Goal: Task Accomplishment & Management: Manage account settings

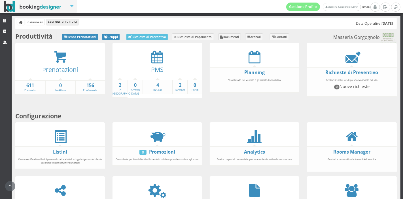
scroll to position [54, 0]
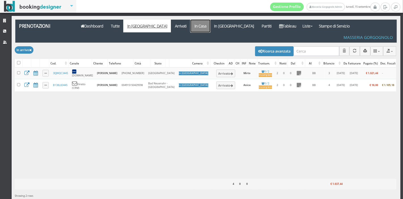
click at [190, 26] on link "In Casa" at bounding box center [200, 26] width 20 height 13
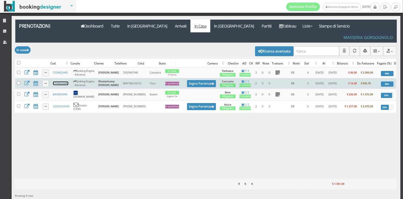
click at [63, 81] on link "17HNS33445" at bounding box center [60, 83] width 15 height 4
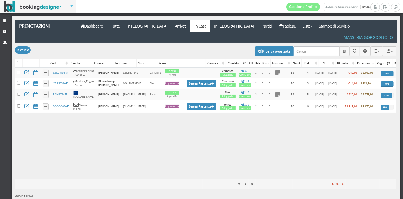
click at [116, 115] on div "Caricamento in corso Cod. Canale Cliente Telefono Città Stato Camera Checkin AD…" at bounding box center [205, 122] width 381 height 111
click at [279, 26] on icon at bounding box center [280, 26] width 3 height 4
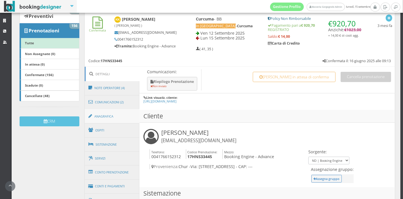
scroll to position [85, 0]
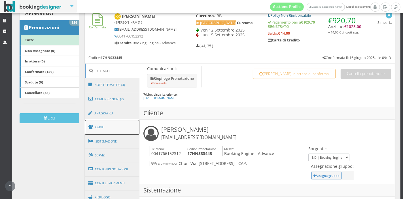
click at [119, 124] on link "Ospiti" at bounding box center [112, 127] width 55 height 15
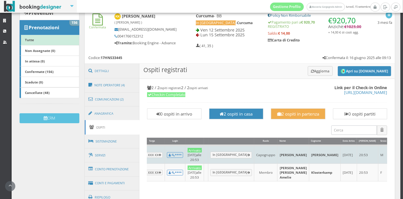
scroll to position [0, 86]
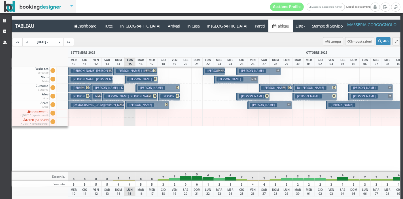
click at [228, 79] on h3 "O’sullivan Maeve" at bounding box center [229, 79] width 27 height 4
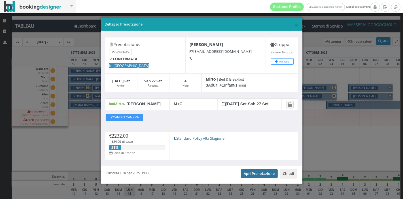
click at [256, 174] on link "Apri Prenotazione" at bounding box center [259, 173] width 37 height 8
click at [294, 23] on span "×" at bounding box center [296, 25] width 4 height 10
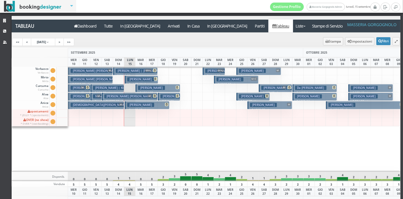
click at [211, 70] on h3 "Pressendo Sabrina" at bounding box center [218, 71] width 27 height 4
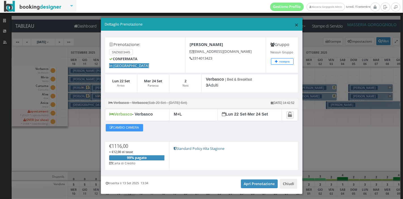
click at [294, 25] on span "×" at bounding box center [296, 25] width 4 height 10
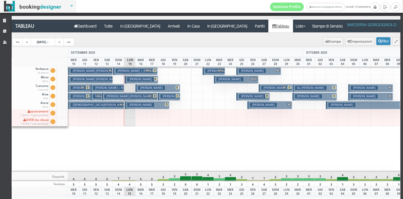
click at [251, 69] on h3 "Manders Hetty" at bounding box center [252, 71] width 27 height 4
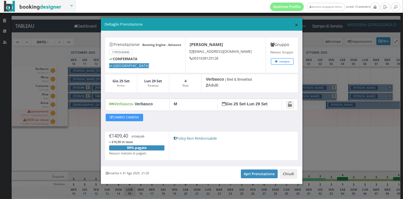
click at [294, 23] on span "×" at bounding box center [296, 25] width 4 height 10
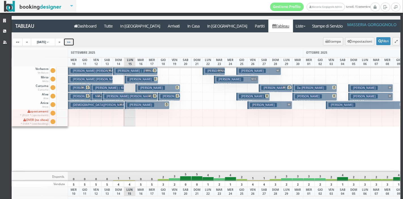
click at [74, 45] on link ">>" at bounding box center [68, 42] width 11 height 8
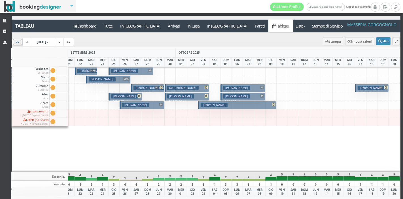
click at [14, 42] on link "<<" at bounding box center [17, 42] width 11 height 8
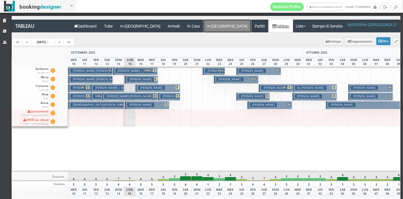
click at [203, 28] on a=pms-departure-reservations"] "In [GEOGRAPHIC_DATA]" at bounding box center [227, 26] width 48 height 13
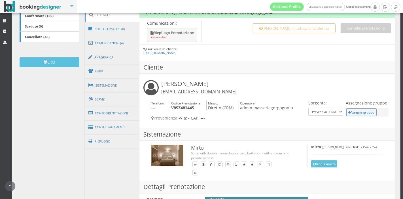
scroll to position [147, 0]
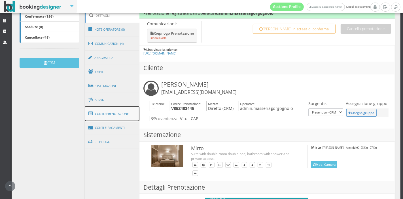
click at [118, 112] on link "Conto Prenotazione" at bounding box center [112, 113] width 55 height 15
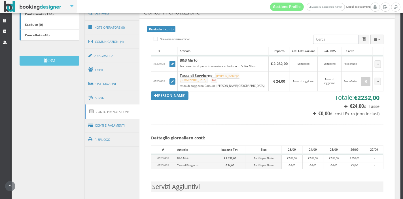
scroll to position [151, 0]
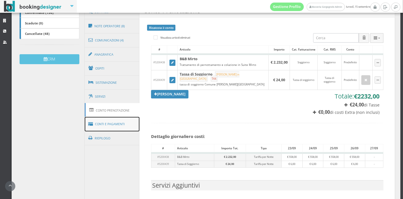
click at [101, 125] on link "Conti e Pagamenti" at bounding box center [112, 124] width 55 height 14
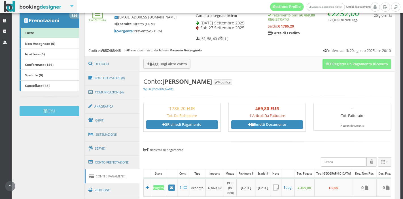
scroll to position [91, 0]
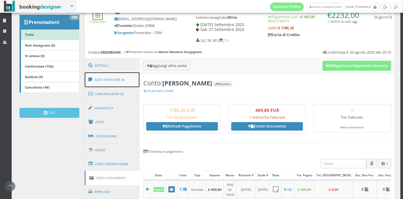
click at [119, 78] on link "Note Operatore (8)" at bounding box center [112, 79] width 55 height 15
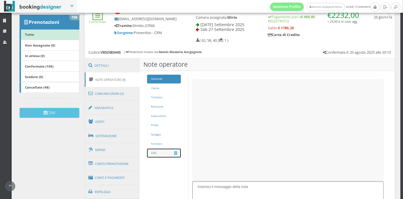
click at [161, 151] on link "LOG 8" at bounding box center [164, 152] width 34 height 9
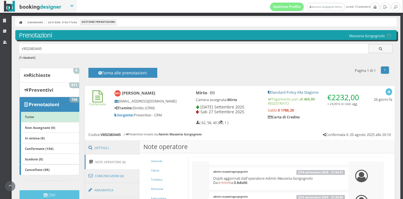
scroll to position [115, 0]
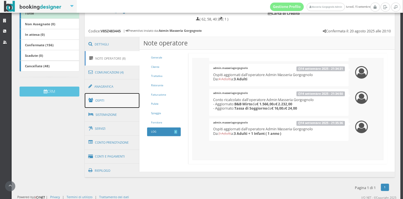
click at [106, 103] on link "Ospiti" at bounding box center [112, 100] width 55 height 15
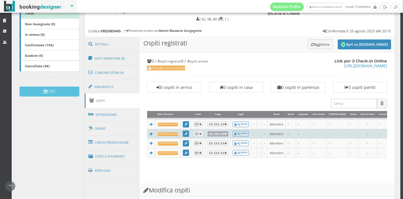
scroll to position [0, 7]
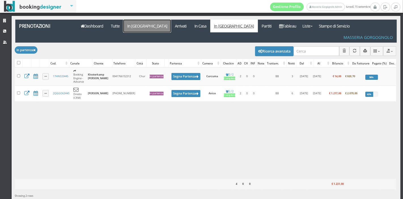
click at [129, 24] on link "In Arrivo" at bounding box center [147, 26] width 48 height 13
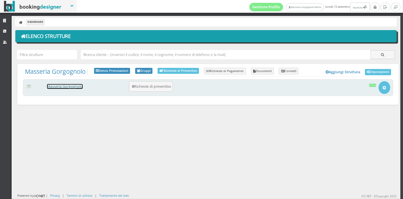
click at [72, 88] on link "Masseria Gorgognolo" at bounding box center [65, 86] width 36 height 5
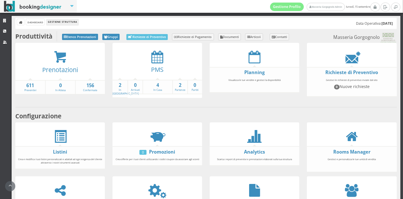
scroll to position [81, 0]
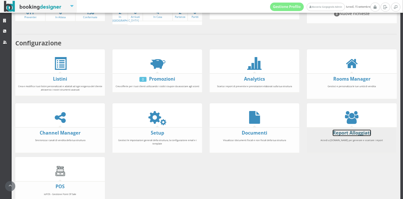
click at [353, 129] on link "Report Alloggiati" at bounding box center [351, 132] width 38 height 6
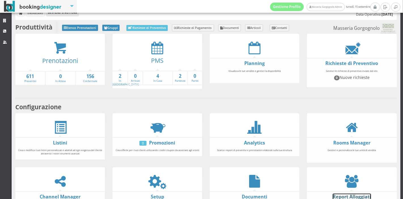
scroll to position [10, 0]
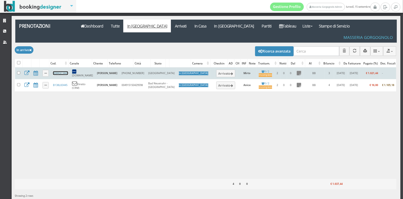
click at [57, 71] on link "3EJWQC3445" at bounding box center [60, 73] width 15 height 4
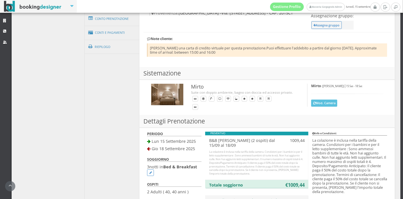
scroll to position [252, 0]
click at [103, 33] on link "Conti e Pagamenti" at bounding box center [112, 32] width 55 height 14
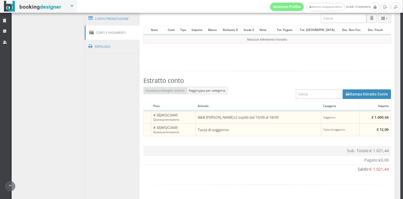
scroll to position [374, 0]
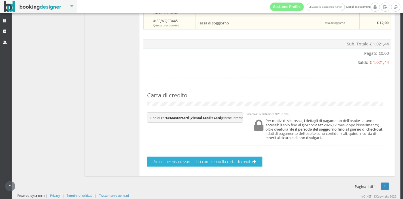
click at [249, 158] on button "Accedi per visualizzare i dati completi della carta di credito" at bounding box center [204, 161] width 115 height 10
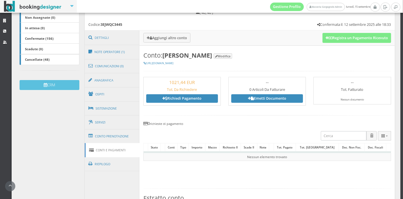
scroll to position [121, 0]
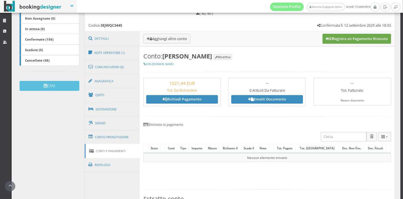
click at [353, 39] on button "Registra un Pagamento Ricevuto" at bounding box center [356, 39] width 69 height 10
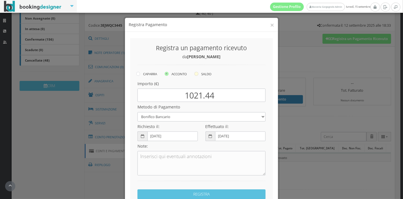
click at [195, 77] on label "SALDO" at bounding box center [202, 73] width 17 height 7
radio input "true"
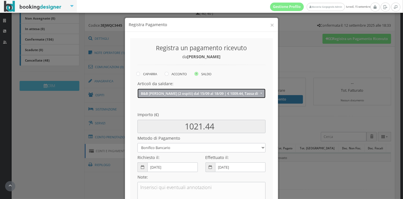
click at [193, 90] on button "B&B Mirto (2 ospiti) dal 15/09 al 18/09 | € 1009.44, Tassa di soggiorno | € 12.…" at bounding box center [201, 92] width 128 height 9
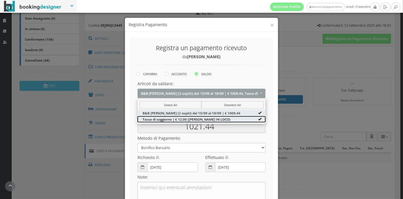
click at [185, 118] on span "Tassa di soggiorno | € 12.00 (DA PAGARE IN LOCO)" at bounding box center [186, 118] width 88 height 5
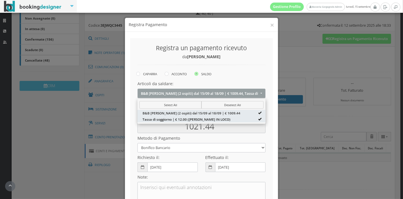
type input "1009.44"
click at [215, 157] on h4 "Effettuato il:" at bounding box center [235, 157] width 60 height 5
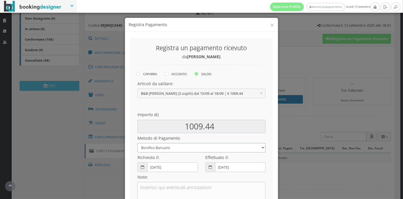
click at [219, 146] on select "Bonifico Bancario Carta di Credito Pay By Link Contanti Assegno Bancario Assegn…" at bounding box center [201, 147] width 128 height 9
select select
click at [137, 143] on select "Bonifico Bancario Carta di Credito Pay By Link Contanti Assegno Bancario Assegn…" at bounding box center [201, 147] width 128 height 9
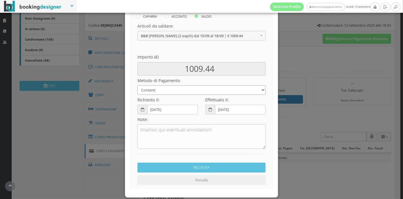
scroll to position [65, 0]
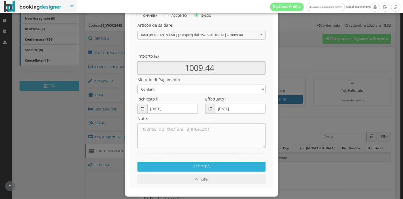
click at [185, 162] on button "REGISTRA" at bounding box center [201, 166] width 128 height 10
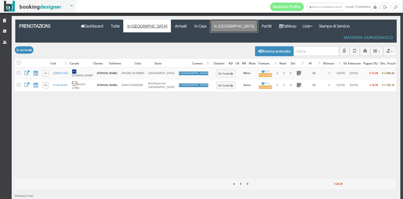
click at [210, 24] on link "In [GEOGRAPHIC_DATA]" at bounding box center [234, 26] width 48 height 13
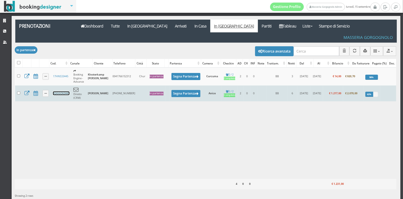
click at [56, 91] on link "2QGGO63445" at bounding box center [61, 93] width 16 height 4
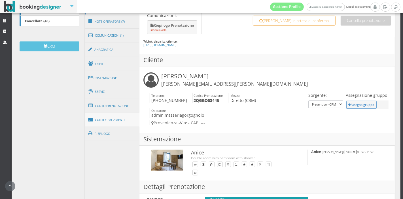
scroll to position [165, 0]
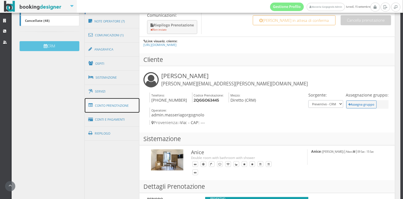
click at [98, 104] on link "Conto Prenotazione" at bounding box center [112, 105] width 55 height 15
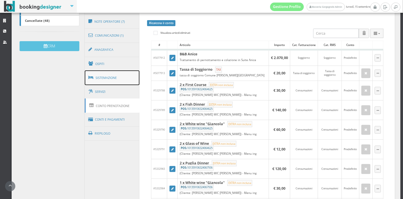
click at [110, 77] on link "Sistemazione" at bounding box center [112, 77] width 55 height 15
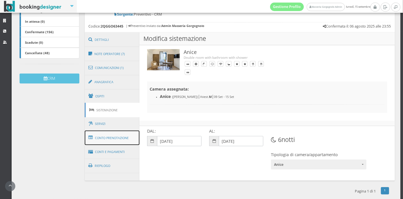
click at [115, 137] on link "Conto Prenotazione" at bounding box center [112, 137] width 55 height 15
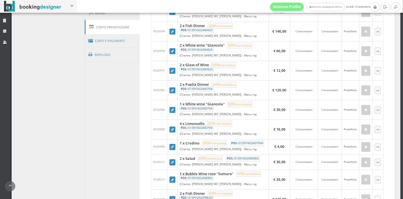
scroll to position [253, 0]
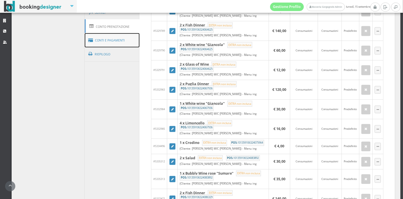
click at [89, 37] on icon at bounding box center [91, 40] width 6 height 9
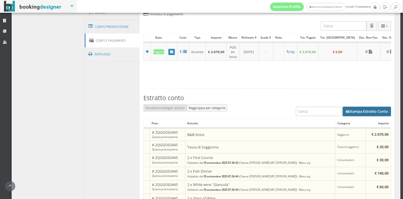
click at [355, 106] on button "Stampa Estratto Conto" at bounding box center [366, 111] width 48 height 10
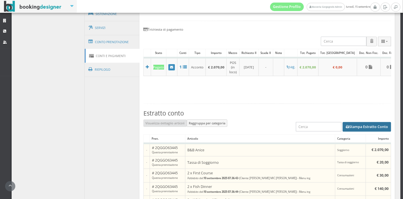
scroll to position [235, 0]
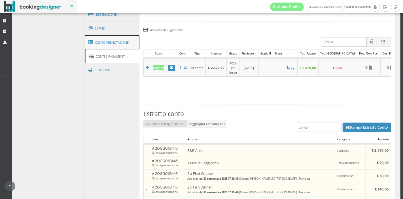
click at [108, 38] on link "Conto Prenotazione" at bounding box center [112, 42] width 55 height 15
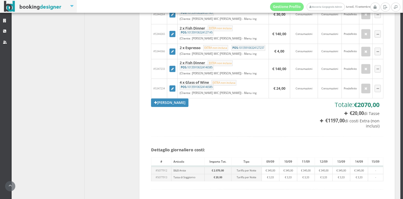
scroll to position [586, 0]
